Goal: Task Accomplishment & Management: Complete application form

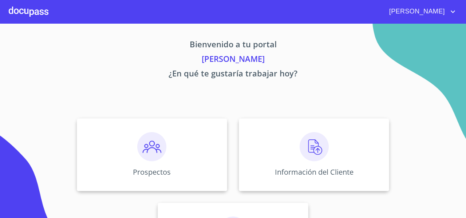
click at [117, 133] on div "Prospectos" at bounding box center [152, 154] width 150 height 73
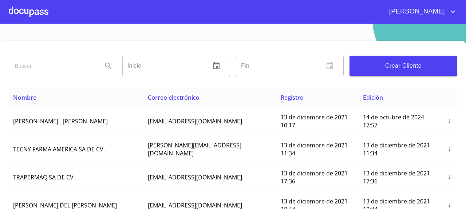
click at [372, 63] on span "Crear Cliente" at bounding box center [404, 66] width 96 height 10
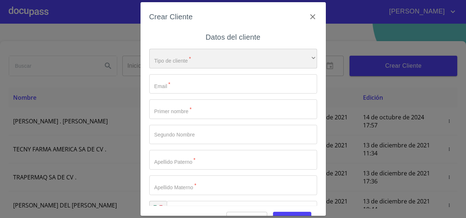
click at [168, 67] on div "​" at bounding box center [233, 59] width 168 height 20
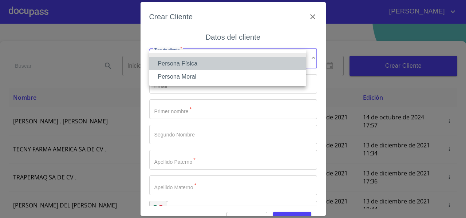
click at [168, 67] on li "Persona Física" at bounding box center [227, 63] width 157 height 13
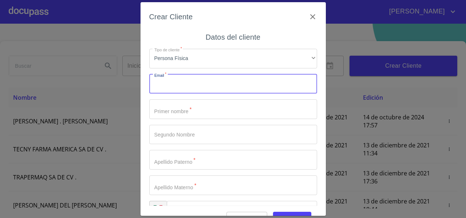
click at [164, 88] on input "Tipo de cliente   *" at bounding box center [233, 84] width 168 height 20
paste input "[EMAIL_ADDRESS][DOMAIN_NAME]"
type input "[EMAIL_ADDRESS][DOMAIN_NAME]"
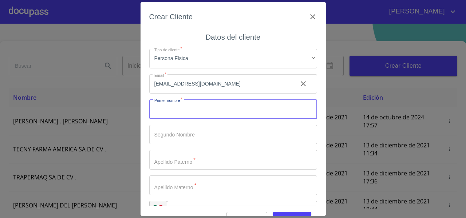
click at [156, 102] on input "Tipo de cliente   *" at bounding box center [233, 109] width 168 height 20
type input "[PERSON_NAME]"
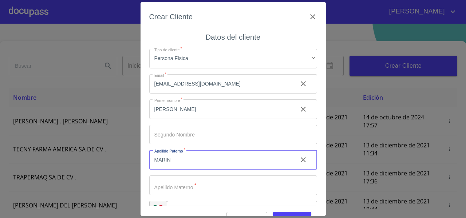
type input "MARIN"
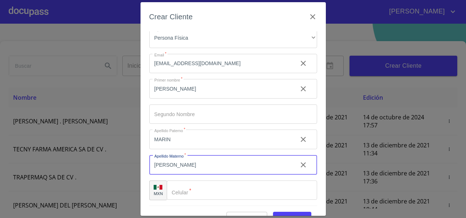
scroll to position [18, 0]
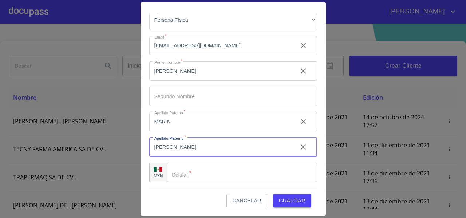
type input "[PERSON_NAME]"
click at [181, 170] on div "​" at bounding box center [242, 173] width 150 height 20
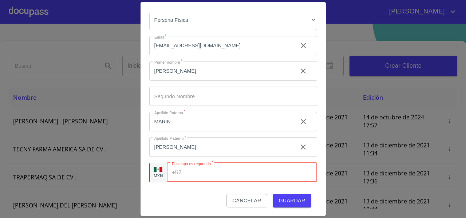
paste input "[PHONE_NUMBER]"
type input "[PHONE_NUMBER]"
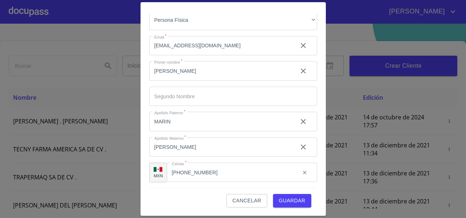
click at [154, 188] on div "Cancelar Guardar" at bounding box center [233, 198] width 168 height 20
click at [286, 202] on span "Guardar" at bounding box center [292, 200] width 27 height 9
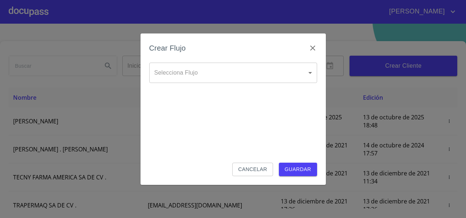
click at [192, 71] on body "[PERSON_NAME] ​ Fin ​ Crear Cliente Nombre Correo electrónico Registro Edición …" at bounding box center [233, 109] width 466 height 218
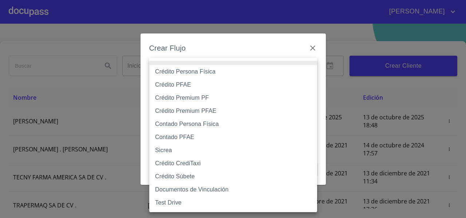
click at [187, 75] on li "Crédito Persona Física" at bounding box center [233, 71] width 168 height 13
type input "61b033e49b8c202ad5bb7912"
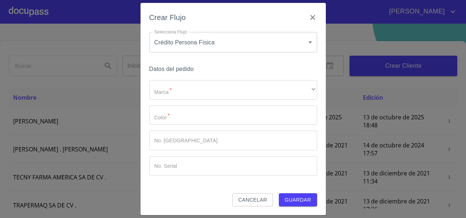
click at [179, 98] on div "Marca   * ​ ​ Color   * ​ No. Pedido ​ No. Serial ​" at bounding box center [233, 128] width 168 height 96
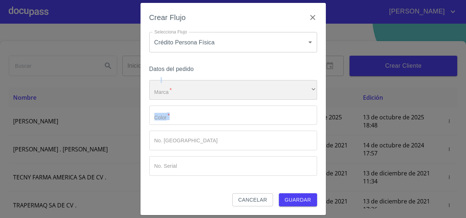
click at [169, 83] on div "​" at bounding box center [233, 90] width 168 height 20
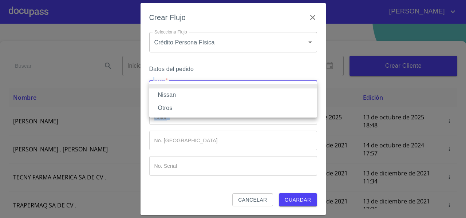
click at [169, 93] on li "Nissan" at bounding box center [233, 95] width 168 height 13
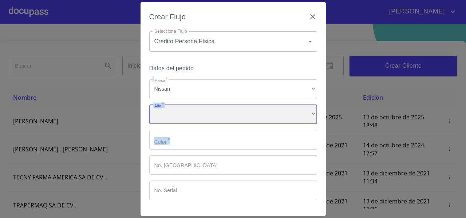
click at [162, 111] on div "​" at bounding box center [233, 115] width 168 height 20
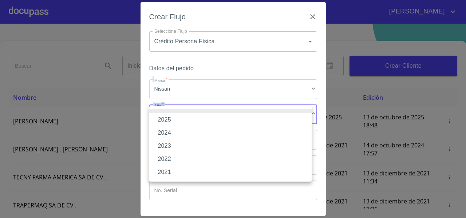
click at [163, 118] on li "2025" at bounding box center [230, 119] width 162 height 13
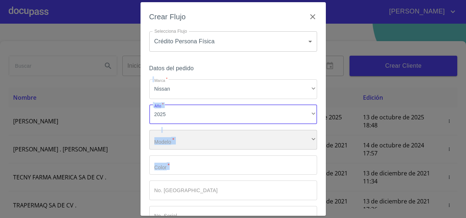
click at [166, 142] on div "​" at bounding box center [233, 140] width 168 height 20
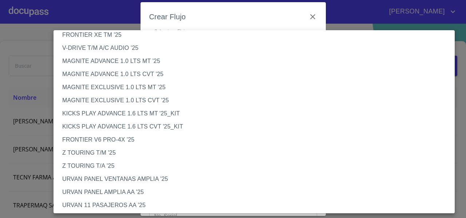
scroll to position [87, 0]
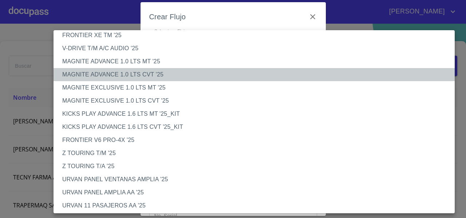
click at [98, 77] on li "MAGNITE ADVANCE 1.0 LTS CVT '25" at bounding box center [257, 74] width 407 height 13
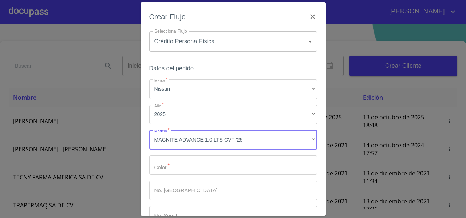
click at [177, 168] on input "Marca   *" at bounding box center [233, 166] width 168 height 20
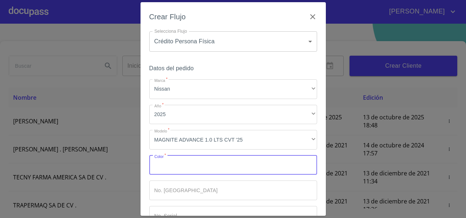
click at [177, 168] on input "Marca   *" at bounding box center [233, 166] width 168 height 20
type input "PLATA"
click at [174, 188] on input "Marca   *" at bounding box center [233, 191] width 168 height 20
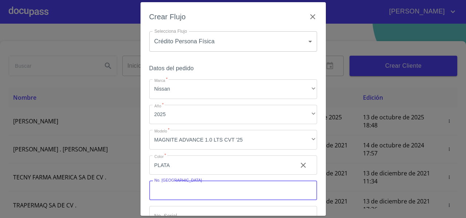
scroll to position [49, 0]
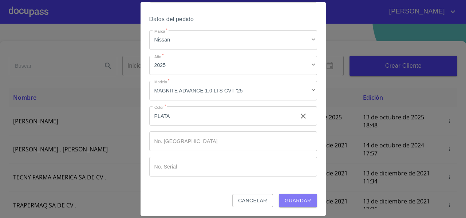
click at [292, 197] on span "Guardar" at bounding box center [298, 200] width 27 height 9
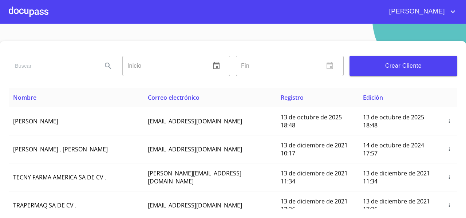
click at [21, 14] on div at bounding box center [29, 11] width 40 height 23
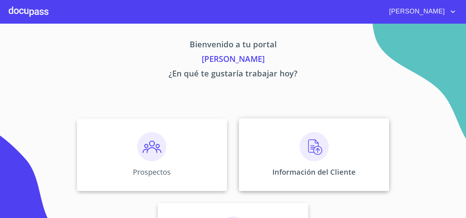
click at [284, 150] on div "Información del Cliente" at bounding box center [314, 154] width 150 height 73
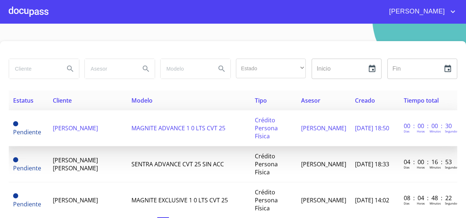
click at [81, 130] on td "[PERSON_NAME]" at bounding box center [87, 128] width 79 height 36
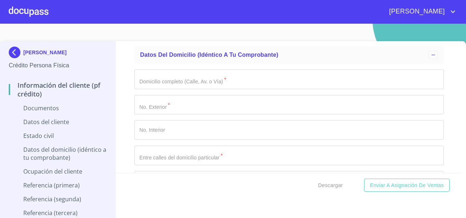
scroll to position [1274, 0]
click at [55, 28] on section "[PERSON_NAME] Crédito Persona Física Información del cliente (PF crédito) Docum…" at bounding box center [233, 121] width 466 height 195
click at [119, 87] on div "Información del cliente (PF crédito) Documentos Documento de identificación   *…" at bounding box center [289, 107] width 347 height 132
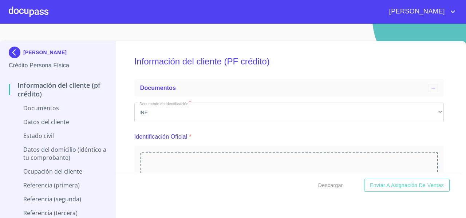
scroll to position [75, 0]
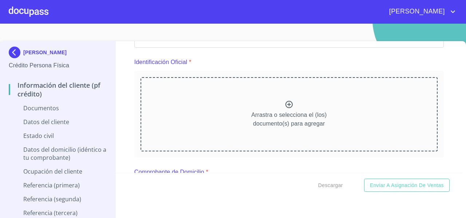
click at [196, 93] on div "Arrastra o selecciona el (los) documento(s) para agregar" at bounding box center [289, 114] width 297 height 74
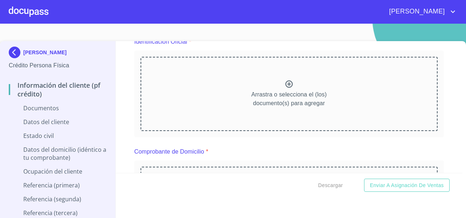
scroll to position [97, 0]
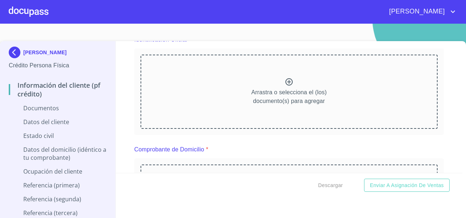
click at [200, 95] on div "Arrastra o selecciona el (los) documento(s) para agregar" at bounding box center [289, 92] width 297 height 74
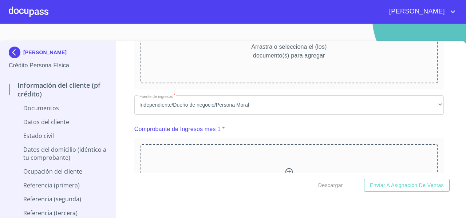
scroll to position [415, 0]
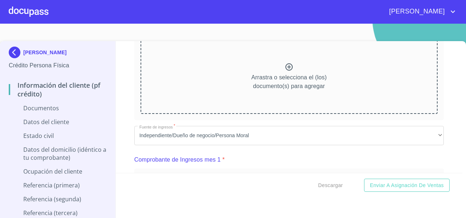
click at [220, 63] on div "Arrastra o selecciona el (los) documento(s) para agregar" at bounding box center [289, 76] width 297 height 74
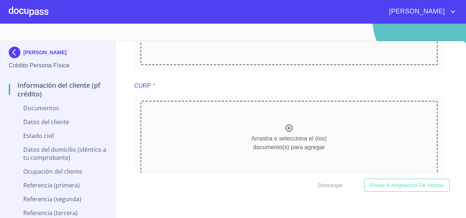
scroll to position [1053, 0]
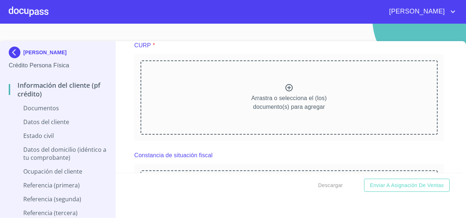
drag, startPoint x: 98, startPoint y: 58, endPoint x: 34, endPoint y: 35, distance: 68.0
click at [34, 35] on section "[PERSON_NAME] Crédito Persona Física Información del cliente (PF crédito) Docum…" at bounding box center [233, 121] width 466 height 195
copy p "[PERSON_NAME]"
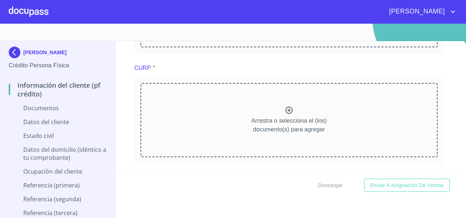
scroll to position [1032, 0]
click at [251, 130] on p "Arrastra o selecciona el (los) documento(s) para agregar" at bounding box center [288, 122] width 75 height 17
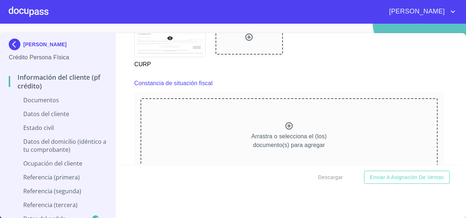
scroll to position [1317, 0]
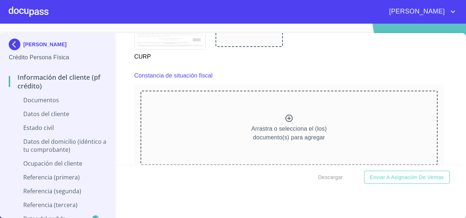
click at [184, 129] on div "Arrastra o selecciona el (los) documento(s) para agregar" at bounding box center [289, 128] width 297 height 74
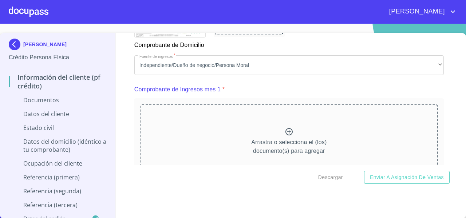
scroll to position [669, 0]
click at [210, 143] on div "Arrastra o selecciona el (los) documento(s) para agregar" at bounding box center [289, 143] width 297 height 74
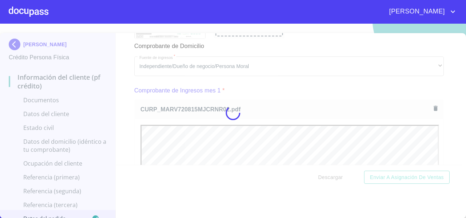
scroll to position [0, 0]
click at [443, 117] on div at bounding box center [233, 113] width 466 height 195
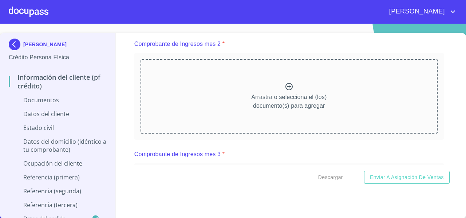
scroll to position [1027, 0]
click at [204, 111] on div "Arrastra o selecciona el (los) documento(s) para agregar" at bounding box center [289, 96] width 297 height 74
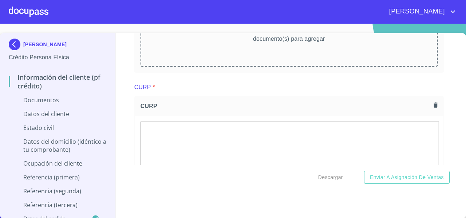
scroll to position [1406, 0]
click at [228, 54] on div "Arrastra o selecciona el (los) documento(s) para agregar" at bounding box center [289, 29] width 297 height 74
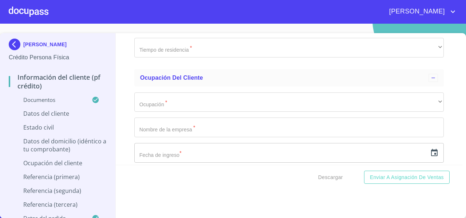
scroll to position [2935, 0]
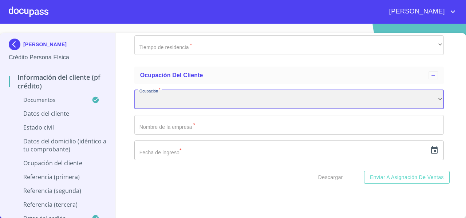
click at [158, 107] on div "​" at bounding box center [289, 100] width 310 height 20
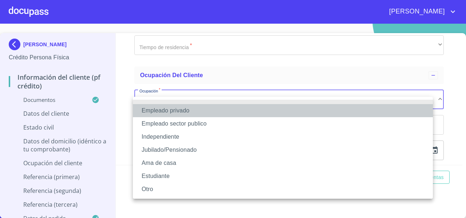
click at [152, 109] on li "Empleado privado" at bounding box center [283, 110] width 300 height 13
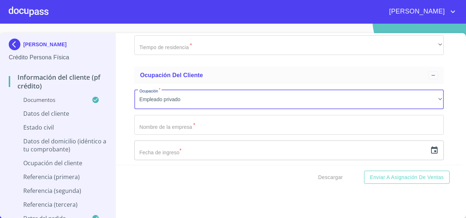
click at [127, 109] on div "Información del cliente (PF crédito) Documentos Documento de identificación   *…" at bounding box center [289, 99] width 347 height 132
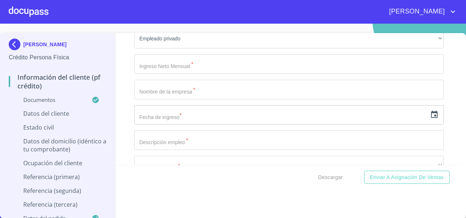
scroll to position [2988, 0]
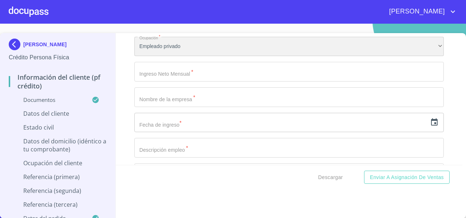
click at [161, 52] on div "Empleado privado" at bounding box center [289, 47] width 310 height 20
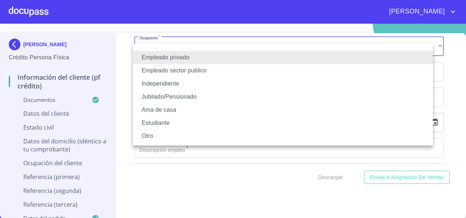
click at [169, 70] on li "Empleado sector publico" at bounding box center [283, 70] width 300 height 13
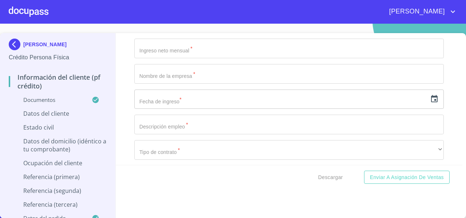
scroll to position [3011, 0]
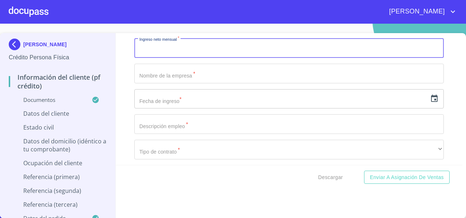
click at [161, 51] on input "Documento de identificación   *" at bounding box center [289, 48] width 310 height 20
type input "60000"
click at [123, 85] on div "Información del cliente (PF crédito) Documentos Documento de identificación   *…" at bounding box center [289, 99] width 347 height 132
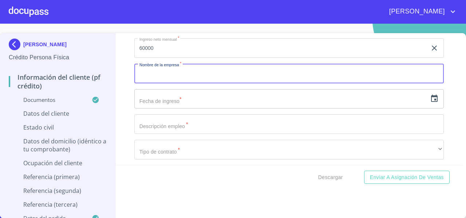
click at [142, 83] on input "Documento de identificación   *" at bounding box center [289, 74] width 310 height 20
type input "CONSEJO DE LA JUDICATURA"
click at [155, 106] on input "text" at bounding box center [280, 99] width 293 height 20
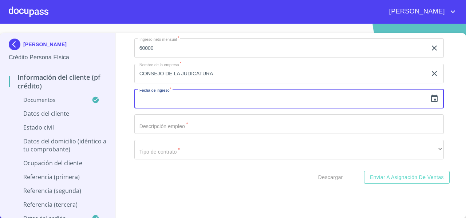
click at [430, 103] on icon "button" at bounding box center [434, 98] width 9 height 9
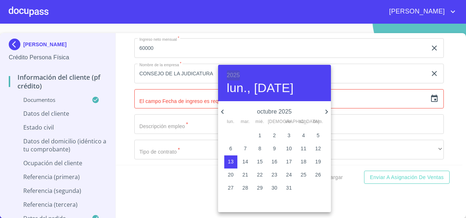
click at [236, 78] on h6 "2025" at bounding box center [233, 75] width 13 height 10
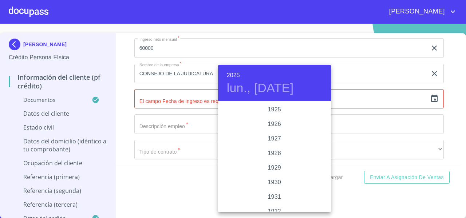
scroll to position [1414, 0]
click at [273, 140] on div "2024" at bounding box center [274, 139] width 113 height 15
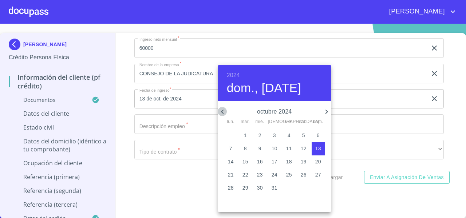
click at [225, 113] on icon "button" at bounding box center [222, 111] width 9 height 9
click at [272, 132] on button "1" at bounding box center [274, 135] width 13 height 13
type input "1 de ago. de 2024"
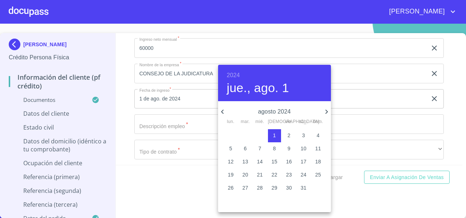
click at [124, 100] on div at bounding box center [233, 109] width 466 height 218
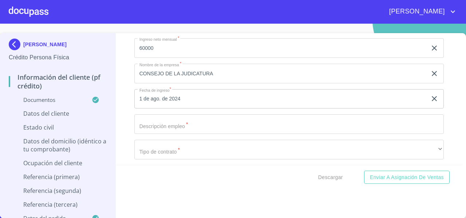
click at [139, 128] on input "Documento de identificación   *" at bounding box center [289, 124] width 310 height 20
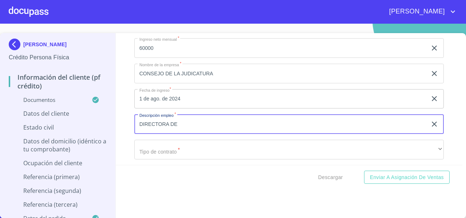
type input "DIRECTORA DE"
click at [124, 132] on div "Información del cliente (PF crédito) Documentos Documento de identificación   *…" at bounding box center [289, 99] width 347 height 132
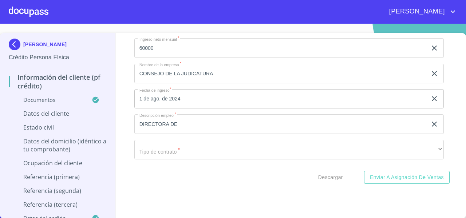
scroll to position [3075, 0]
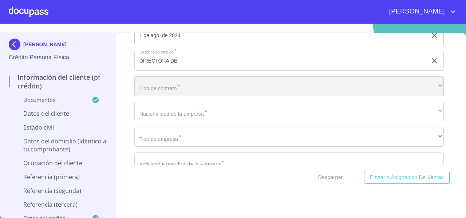
click at [146, 95] on div "​" at bounding box center [289, 87] width 310 height 20
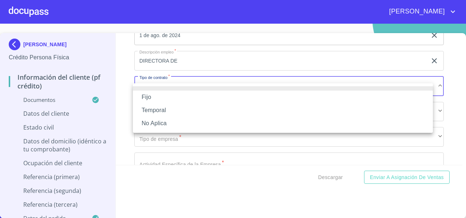
drag, startPoint x: 149, startPoint y: 122, endPoint x: 147, endPoint y: 96, distance: 25.9
click at [147, 96] on ul "Fijo Temporal No Aplica" at bounding box center [283, 108] width 300 height 50
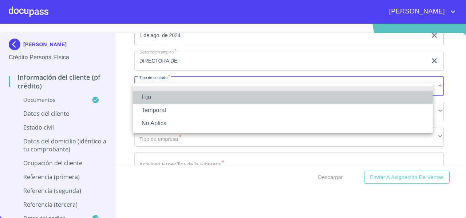
click at [147, 96] on li "Fijo" at bounding box center [283, 97] width 300 height 13
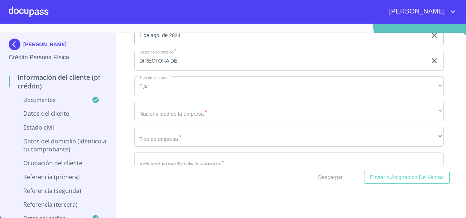
click at [125, 95] on div "Información del cliente (PF crédito) Documentos Documento de identificación   *…" at bounding box center [289, 99] width 347 height 132
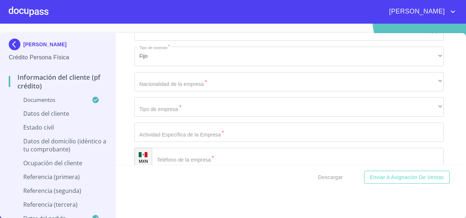
scroll to position [3111, 0]
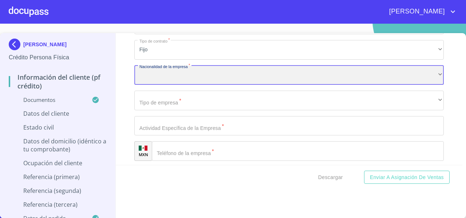
click at [142, 85] on div "​" at bounding box center [289, 76] width 310 height 20
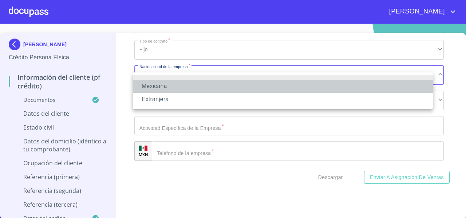
click at [144, 89] on li "Mexicana" at bounding box center [283, 86] width 300 height 13
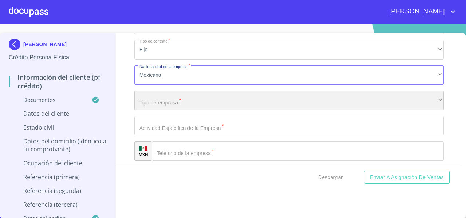
click at [140, 110] on div "​" at bounding box center [289, 101] width 310 height 20
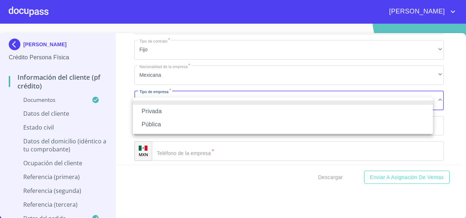
click at [144, 125] on li "Pública" at bounding box center [283, 124] width 300 height 13
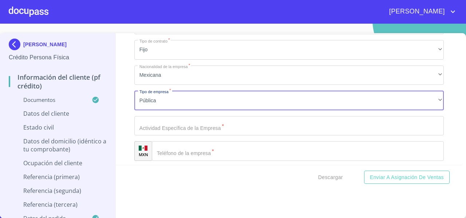
click at [129, 122] on div "Información del cliente (PF crédito) Documentos Documento de identificación   *…" at bounding box center [289, 99] width 347 height 132
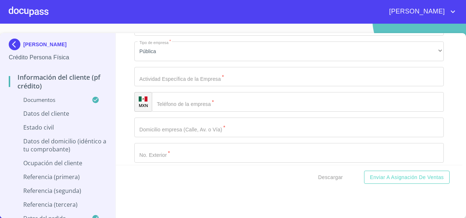
scroll to position [3161, 0]
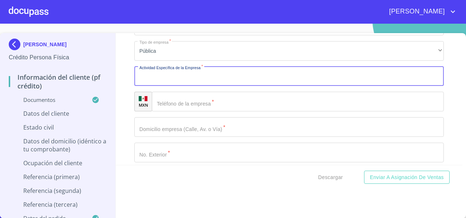
click at [166, 83] on input "Documento de identificación   *" at bounding box center [289, 77] width 310 height 20
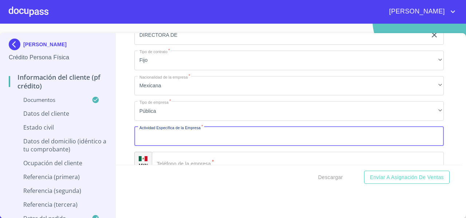
scroll to position [3107, 0]
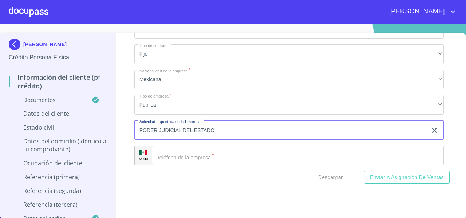
type input "PODER JUDICIAL DEL ESTADO"
click at [125, 130] on div "Información del cliente (PF crédito) Documentos Documento de identificación   *…" at bounding box center [289, 99] width 347 height 132
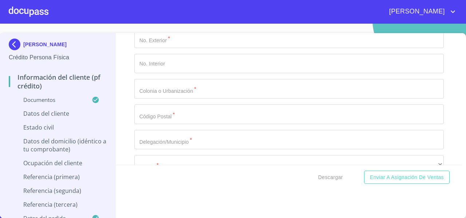
scroll to position [3221, 0]
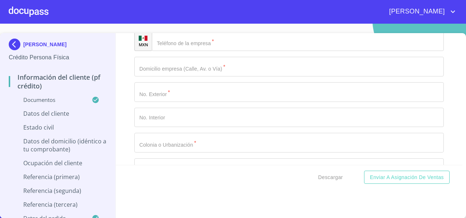
click at [164, 70] on input "Documento de identificación   *" at bounding box center [289, 67] width 310 height 20
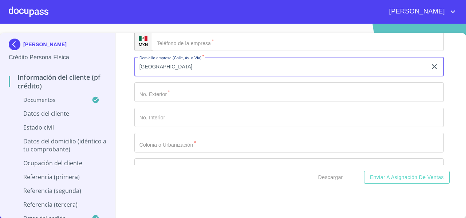
type input "[GEOGRAPHIC_DATA]"
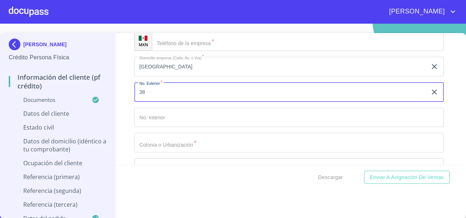
type input "38"
click at [156, 147] on input "Documento de identificación   *" at bounding box center [289, 143] width 310 height 20
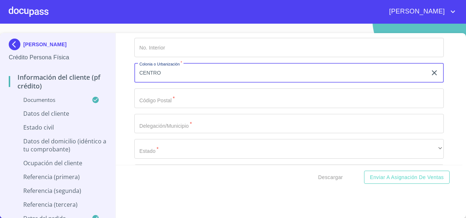
scroll to position [3292, 0]
type input "CENTRO"
click at [156, 108] on input "Documento de identificación   *" at bounding box center [289, 98] width 310 height 20
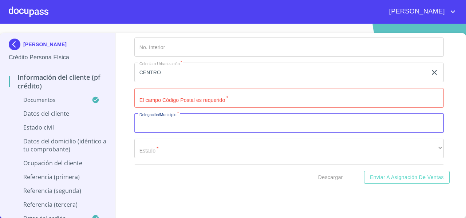
click at [141, 133] on input "Documento de identificación   *" at bounding box center [289, 124] width 310 height 20
type input "[GEOGRAPHIC_DATA]"
click at [152, 102] on input "Documento de identificación   *" at bounding box center [289, 98] width 310 height 20
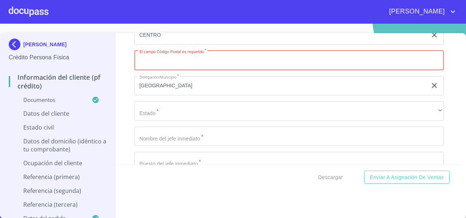
scroll to position [3330, 0]
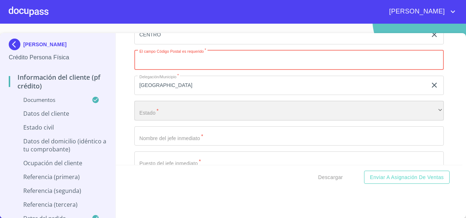
click at [152, 118] on div "​" at bounding box center [289, 111] width 310 height 20
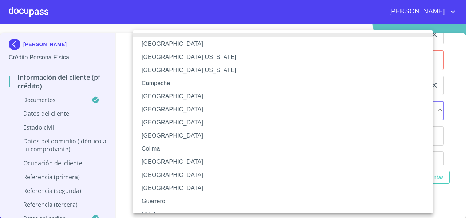
scroll to position [106, 0]
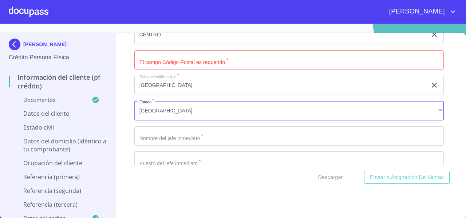
click at [168, 70] on input "Documento de identificación   *" at bounding box center [289, 60] width 310 height 20
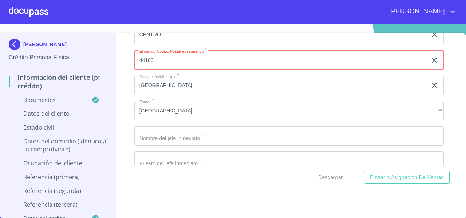
type input "44100"
click at [129, 138] on div "Información del cliente (PF crédito) Documentos Documento de identificación   *…" at bounding box center [289, 99] width 347 height 132
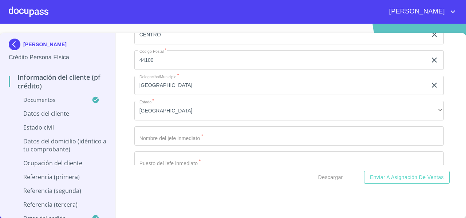
click at [137, 138] on input "Documento de identificación   *" at bounding box center [289, 136] width 310 height 20
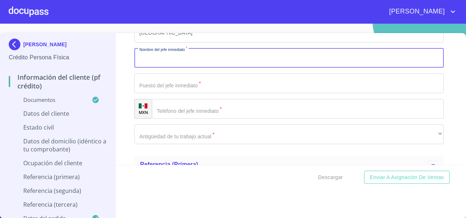
scroll to position [3410, 0]
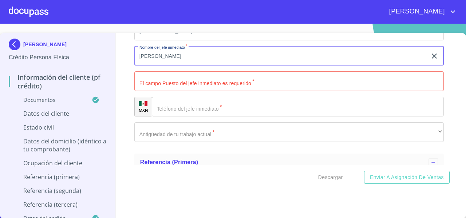
click at [189, 63] on input "[PERSON_NAME]" at bounding box center [280, 56] width 293 height 20
type input "[PERSON_NAME]"
click at [156, 91] on input "Documento de identificación   *" at bounding box center [289, 81] width 310 height 20
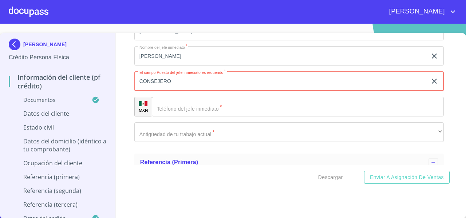
type input "CONSEJERO"
click at [120, 110] on div "Información del cliente (PF crédito) Documentos Documento de identificación   *…" at bounding box center [289, 99] width 347 height 132
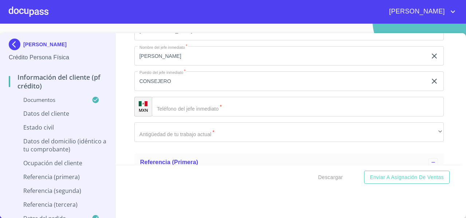
click at [179, 117] on input "Documento de identificación   *" at bounding box center [298, 107] width 292 height 20
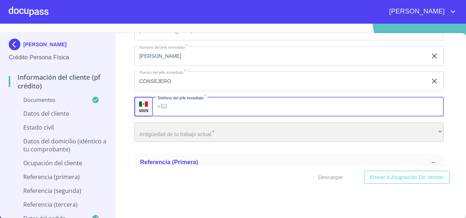
click at [155, 135] on div "​" at bounding box center [289, 132] width 310 height 20
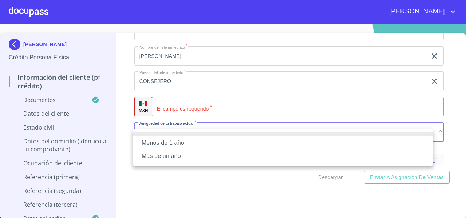
click at [155, 152] on li "Más de un año" at bounding box center [283, 156] width 300 height 13
click at [124, 126] on div "Menos de 1 año Más de un año" at bounding box center [233, 109] width 466 height 218
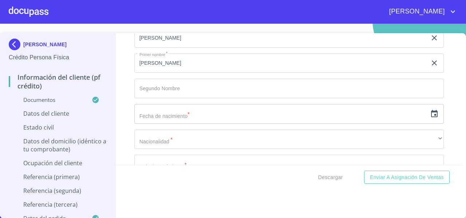
scroll to position [2332, 0]
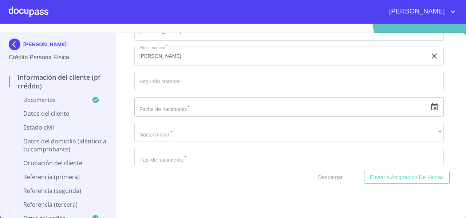
click at [329, 110] on input "text" at bounding box center [280, 107] width 293 height 20
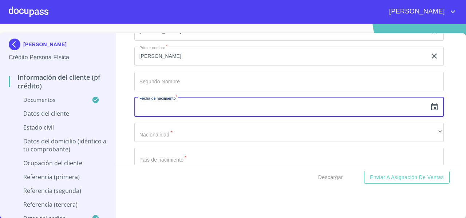
click at [431, 110] on icon "button" at bounding box center [434, 106] width 7 height 7
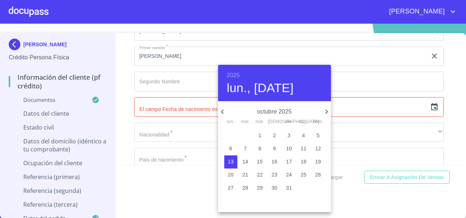
click at [240, 76] on div "2025 lun., [DATE]" at bounding box center [274, 83] width 113 height 36
click at [230, 77] on h6 "2025" at bounding box center [233, 75] width 13 height 10
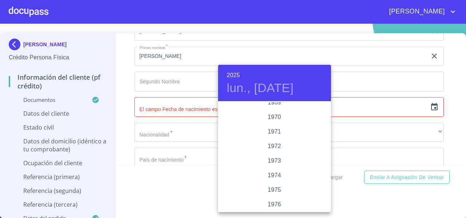
scroll to position [641, 0]
click at [274, 150] on div "1972" at bounding box center [274, 153] width 113 height 15
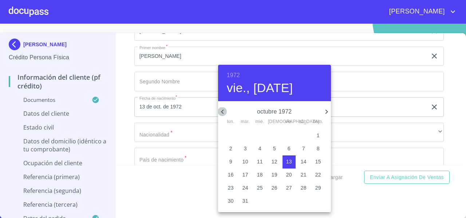
click at [223, 112] on icon "button" at bounding box center [222, 111] width 9 height 9
click at [224, 112] on icon "button" at bounding box center [222, 111] width 9 height 9
click at [222, 111] on icon "button" at bounding box center [222, 112] width 3 height 4
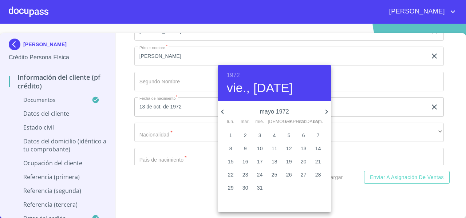
click at [325, 114] on icon "button" at bounding box center [326, 111] width 9 height 9
click at [246, 162] on p "15" at bounding box center [246, 161] width 6 height 7
type input "15 de ago. de 1972"
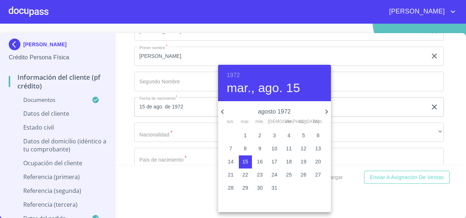
click at [123, 121] on div at bounding box center [233, 109] width 466 height 218
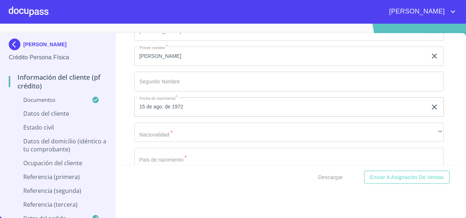
scroll to position [2358, 0]
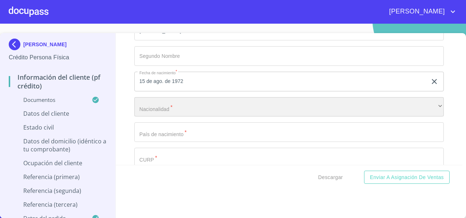
click at [151, 113] on div "​" at bounding box center [289, 107] width 310 height 20
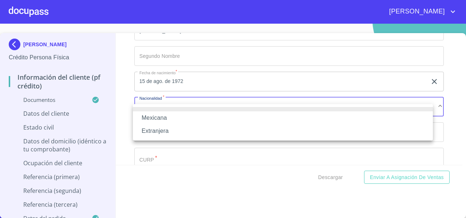
click at [151, 113] on li "Mexicana" at bounding box center [283, 117] width 300 height 13
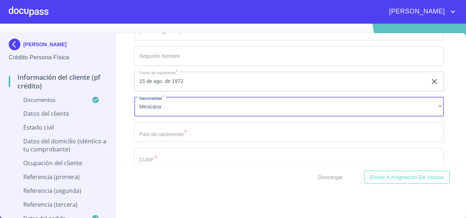
click at [131, 129] on div "Información del cliente (PF crédito) Documentos Documento de identificación   *…" at bounding box center [289, 99] width 347 height 132
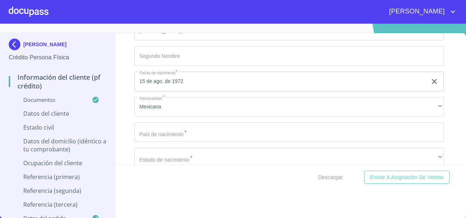
scroll to position [2388, 0]
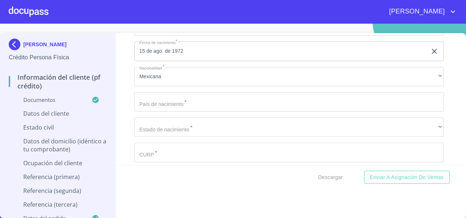
click at [156, 110] on input "Documento de identificación   *" at bounding box center [289, 102] width 310 height 20
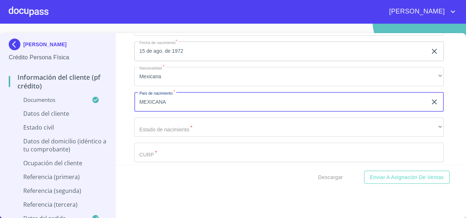
type input "MEXICANA"
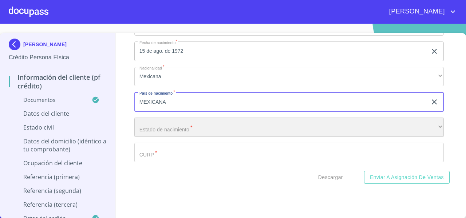
click at [158, 130] on div "​" at bounding box center [289, 128] width 310 height 20
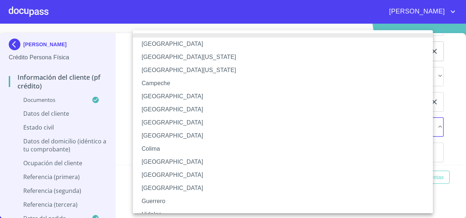
scroll to position [106, 0]
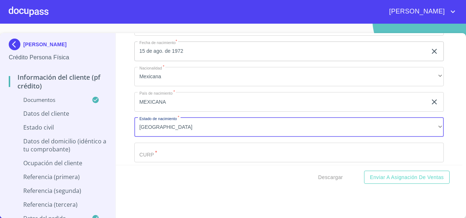
click at [128, 151] on div "Información del cliente (PF crédito) Documentos Documento de identificación   *…" at bounding box center [289, 99] width 347 height 132
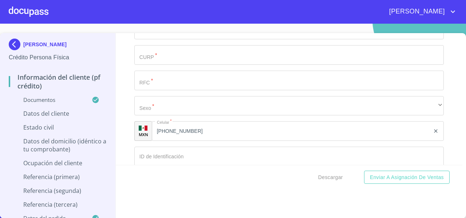
scroll to position [2486, 0]
click at [149, 58] on input "Documento de identificación   *" at bounding box center [289, 54] width 310 height 20
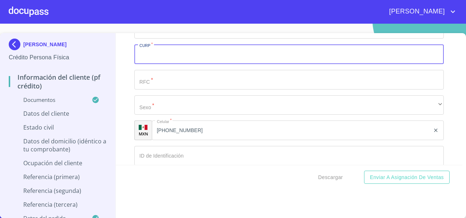
paste input "MARV720815KR7"
type input "MARV720815KR7"
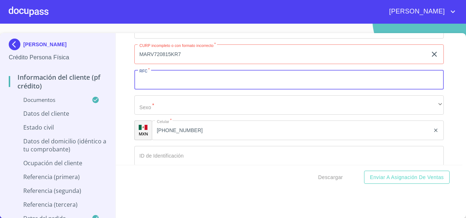
click at [147, 85] on input "Documento de identificación   *" at bounding box center [289, 80] width 310 height 20
paste input "MARV720815KR7"
type input "MARV720815KR7"
click at [192, 60] on input "MARV720815KR7" at bounding box center [280, 54] width 293 height 20
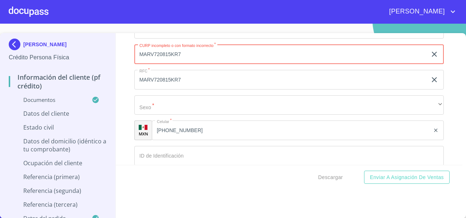
click at [192, 60] on input "MARV720815KR7" at bounding box center [280, 54] width 293 height 20
paste input "MJCRNR02"
type input "MARV720815MJCRNR02"
click at [123, 72] on div "Información del cliente (PF crédito) Documentos Documento de identificación   *…" at bounding box center [289, 99] width 347 height 132
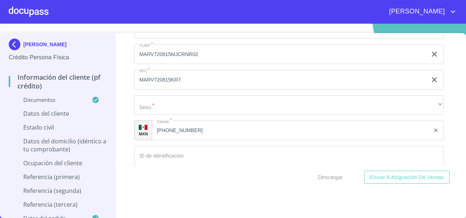
scroll to position [2524, 0]
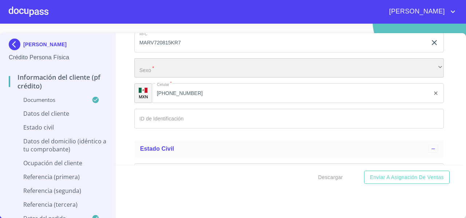
click at [145, 71] on div "​" at bounding box center [289, 68] width 310 height 20
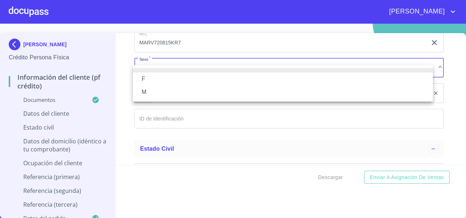
click at [144, 78] on li "F" at bounding box center [283, 78] width 300 height 13
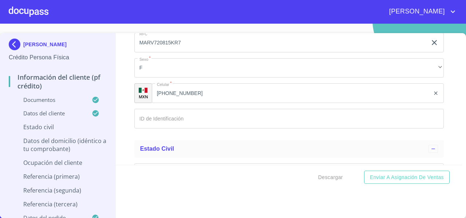
scroll to position [2570, 0]
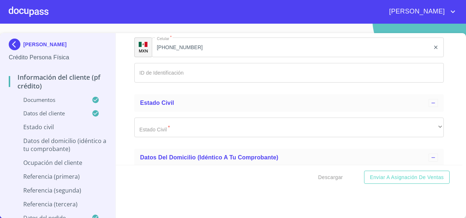
click at [147, 83] on input "Documento de identificación   *" at bounding box center [289, 73] width 310 height 20
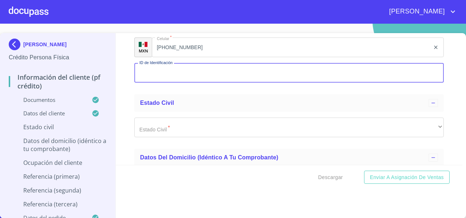
click at [147, 83] on input "Documento de identificación   *" at bounding box center [289, 73] width 310 height 20
click at [158, 74] on input "Documento de identificación   *" at bounding box center [289, 73] width 310 height 20
click at [133, 80] on div "Información del cliente (PF crédito) Documentos Documento de identificación   *…" at bounding box center [289, 99] width 347 height 132
click at [181, 83] on input "Documento de identificación   *" at bounding box center [289, 73] width 310 height 20
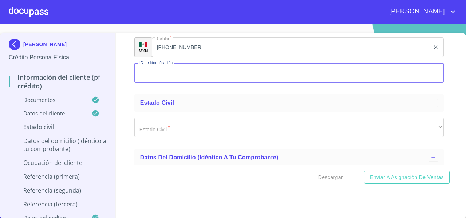
paste input "1523417292"
type input "1523417292"
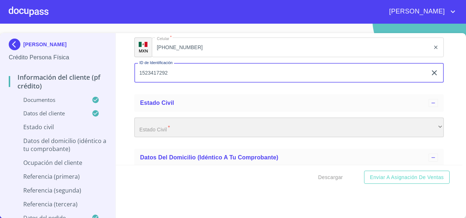
click at [153, 132] on div "​" at bounding box center [289, 128] width 310 height 20
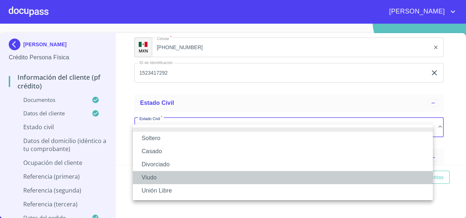
click at [146, 176] on li "Viudo" at bounding box center [283, 177] width 300 height 13
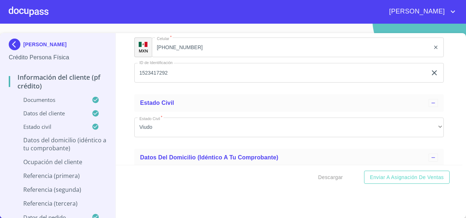
click at [127, 148] on div "[PERSON_NAME] Divorciado Viudo Unión Libre" at bounding box center [233, 109] width 466 height 218
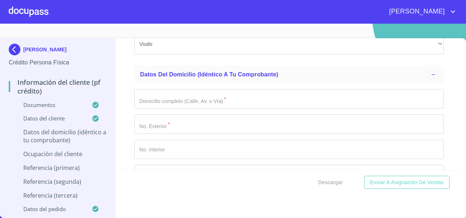
scroll to position [3, 0]
click at [157, 101] on input "Documento de identificación   *" at bounding box center [289, 99] width 310 height 20
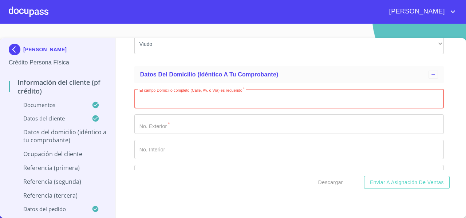
paste input "AC#56 #CC2E46C."
drag, startPoint x: 202, startPoint y: 105, endPoint x: 122, endPoint y: 103, distance: 79.5
click at [122, 103] on div "Información del cliente (PF crédito) Documentos Documento de identificación   *…" at bounding box center [289, 104] width 347 height 132
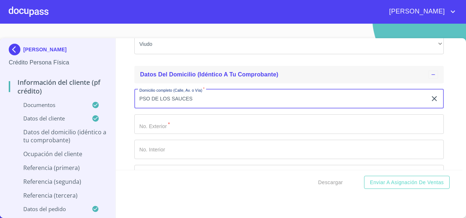
type input "PSO DE LOS SAUCES"
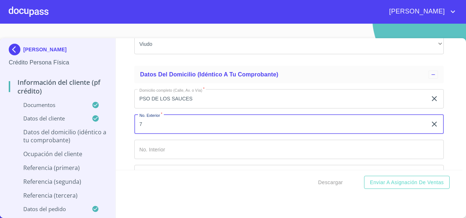
type input "7"
click at [129, 131] on div "Información del cliente (PF crédito) Documentos Documento de identificación   *…" at bounding box center [289, 104] width 347 height 132
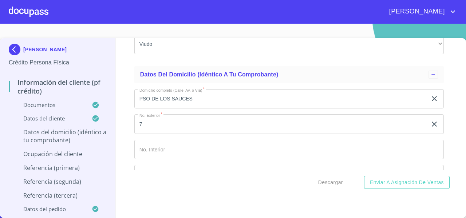
scroll to position [2741, 0]
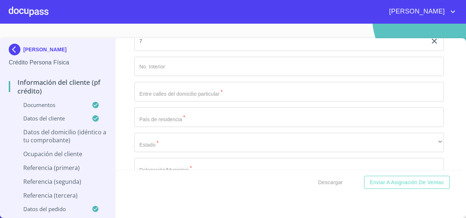
click at [148, 98] on input "Documento de identificación   *" at bounding box center [289, 92] width 310 height 20
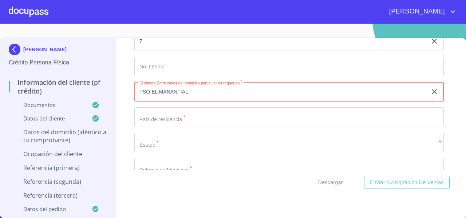
type input "PSO EL MANANTIAL"
click at [140, 126] on input "Documento de identificación   *" at bounding box center [289, 117] width 310 height 20
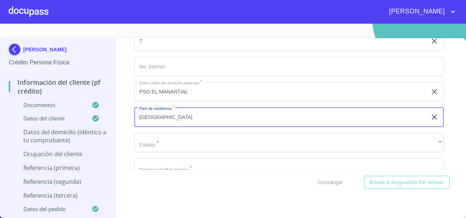
type input "[GEOGRAPHIC_DATA]"
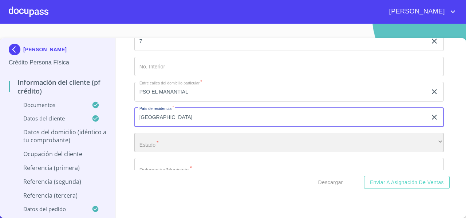
click at [147, 149] on div "​" at bounding box center [289, 143] width 310 height 20
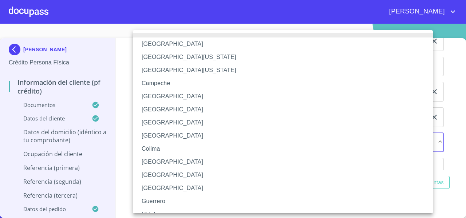
scroll to position [106, 0]
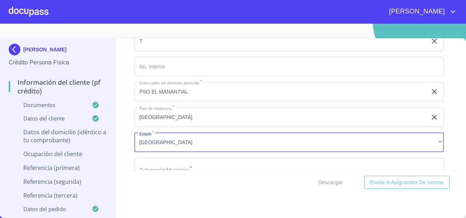
click at [120, 142] on div "Información del cliente (PF crédito) Documentos Documento de identificación   *…" at bounding box center [289, 104] width 347 height 132
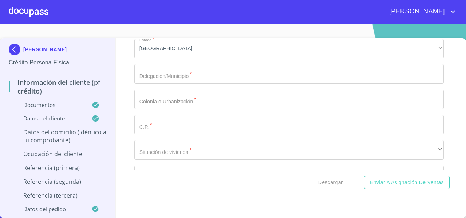
scroll to position [2856, 0]
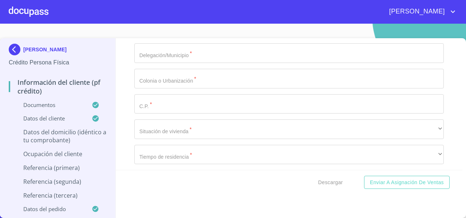
click at [157, 58] on input "Documento de identificación   *" at bounding box center [289, 53] width 310 height 20
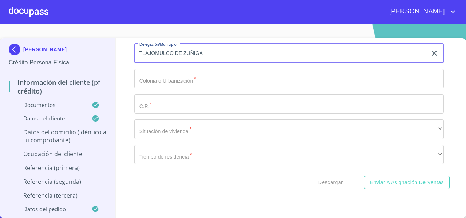
type input "TLAJOMULCO DE ZUÑIGA"
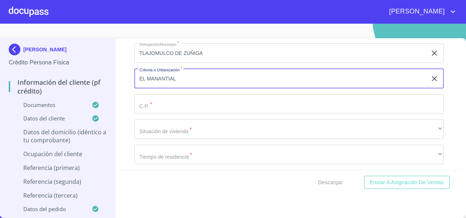
type input "EL MANANTIAL"
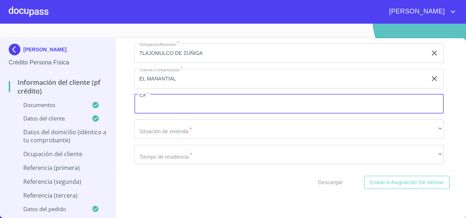
click at [146, 110] on input "Documento de identificación   *" at bounding box center [289, 104] width 310 height 20
type input "45645"
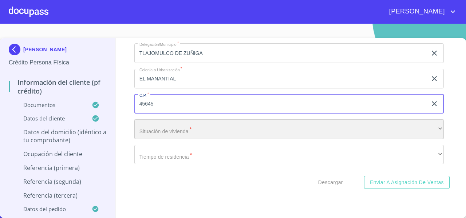
click at [165, 136] on div "​" at bounding box center [289, 129] width 310 height 20
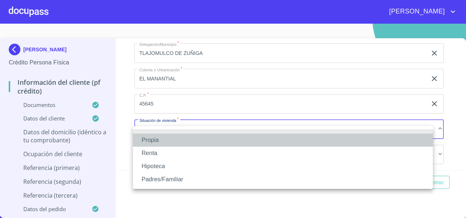
click at [162, 137] on li "Propia" at bounding box center [283, 140] width 300 height 13
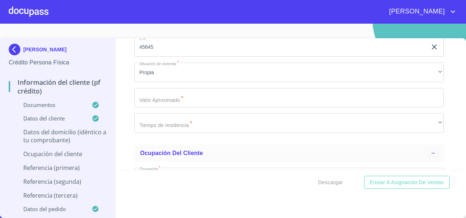
scroll to position [2930, 0]
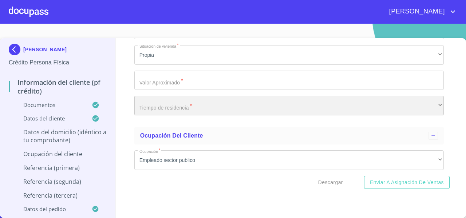
click at [147, 113] on div "​" at bounding box center [289, 106] width 310 height 20
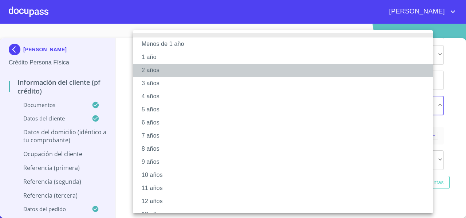
click at [140, 70] on li "2 años" at bounding box center [286, 70] width 306 height 13
click at [124, 99] on div "Menos de 1 año 1 año 2 años 3 años 4 años 5 años 6 años 7 años 8 años 9 años 10…" at bounding box center [233, 109] width 466 height 218
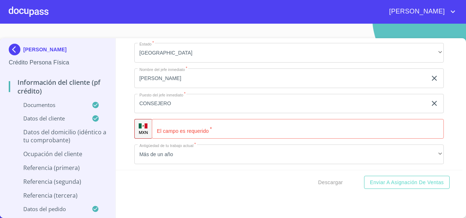
scroll to position [3444, 0]
click at [123, 86] on div "Información del cliente (PF crédito) Documentos Documento de identificación   *…" at bounding box center [289, 104] width 347 height 132
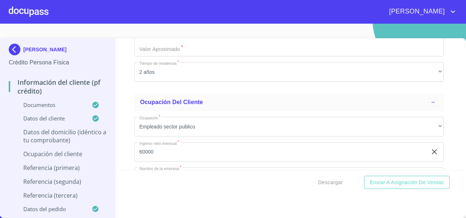
scroll to position [2963, 0]
click at [15, 49] on img at bounding box center [16, 50] width 15 height 12
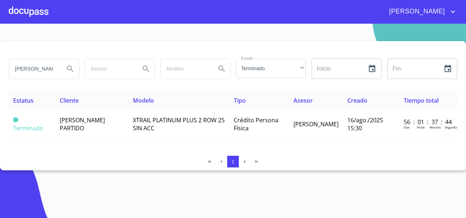
click at [46, 69] on input "[PERSON_NAME] PARTIDO" at bounding box center [34, 69] width 50 height 20
click at [72, 68] on icon "Search" at bounding box center [70, 68] width 9 height 9
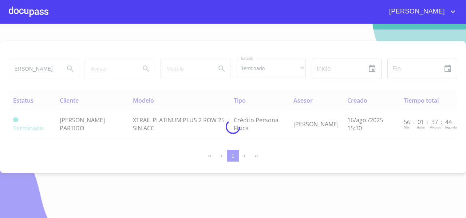
scroll to position [0, 0]
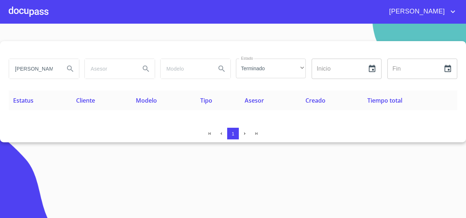
click at [48, 70] on input "VERONICA MARIN" at bounding box center [34, 69] width 50 height 20
type input "VERONICA MARINN"
click at [73, 72] on icon "Search" at bounding box center [70, 68] width 9 height 9
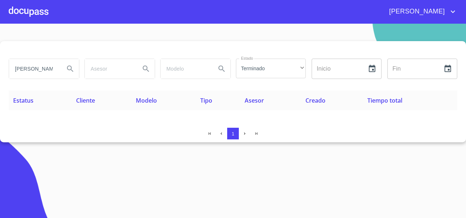
click at [27, 14] on div at bounding box center [29, 11] width 40 height 23
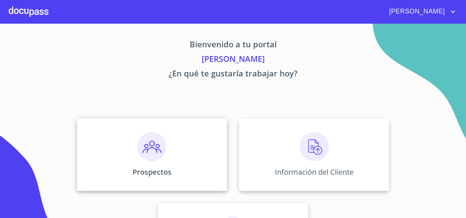
click at [109, 182] on div "Prospectos" at bounding box center [152, 154] width 150 height 73
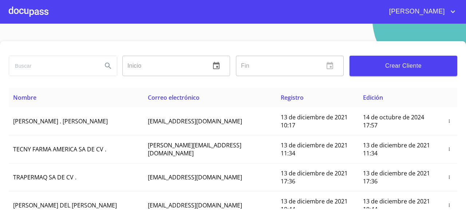
click at [27, 72] on input "search" at bounding box center [52, 66] width 87 height 20
type input "VERONICA MA"
click at [104, 64] on icon "Search" at bounding box center [108, 66] width 9 height 9
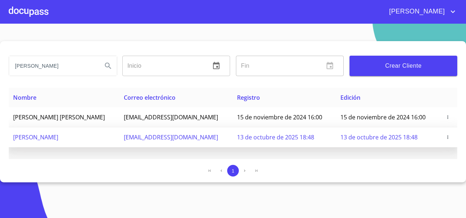
drag, startPoint x: 142, startPoint y: 137, endPoint x: 237, endPoint y: 142, distance: 94.5
click at [233, 142] on td "[EMAIL_ADDRESS][DOMAIN_NAME]" at bounding box center [176, 138] width 114 height 20
copy span "[EMAIL_ADDRESS][DOMAIN_NAME]"
